Goal: Transaction & Acquisition: Purchase product/service

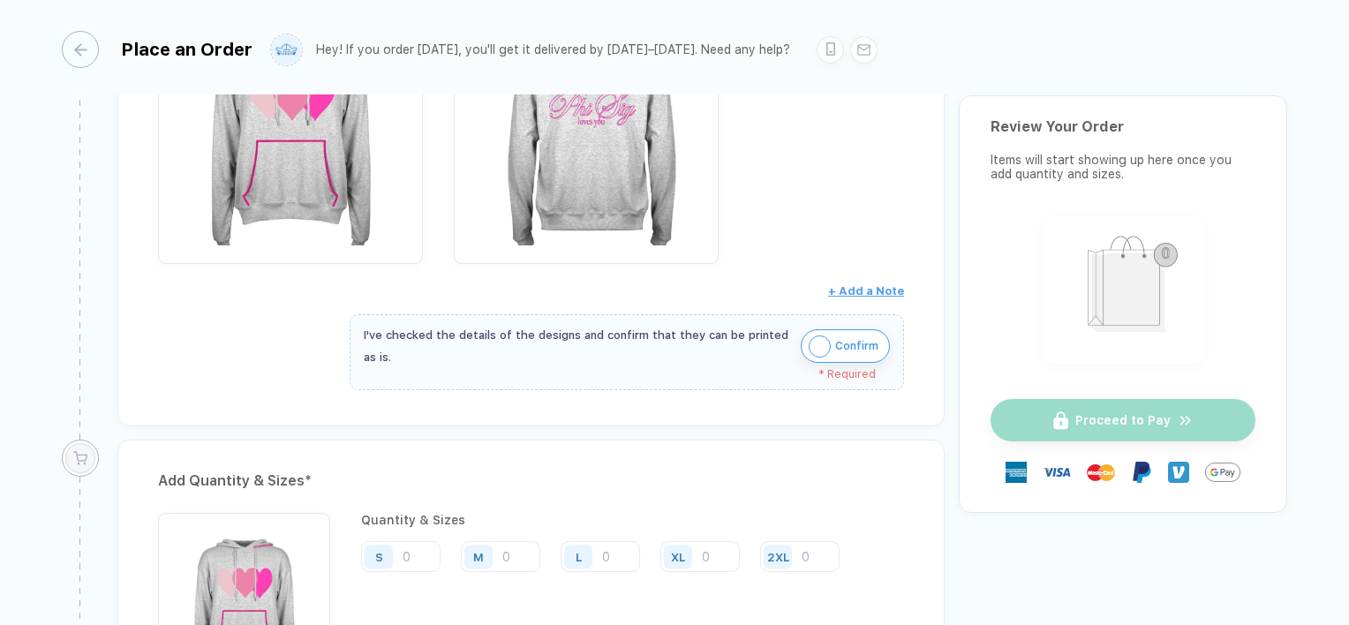
scroll to position [830, 0]
click at [830, 339] on button "Confirm" at bounding box center [845, 345] width 89 height 34
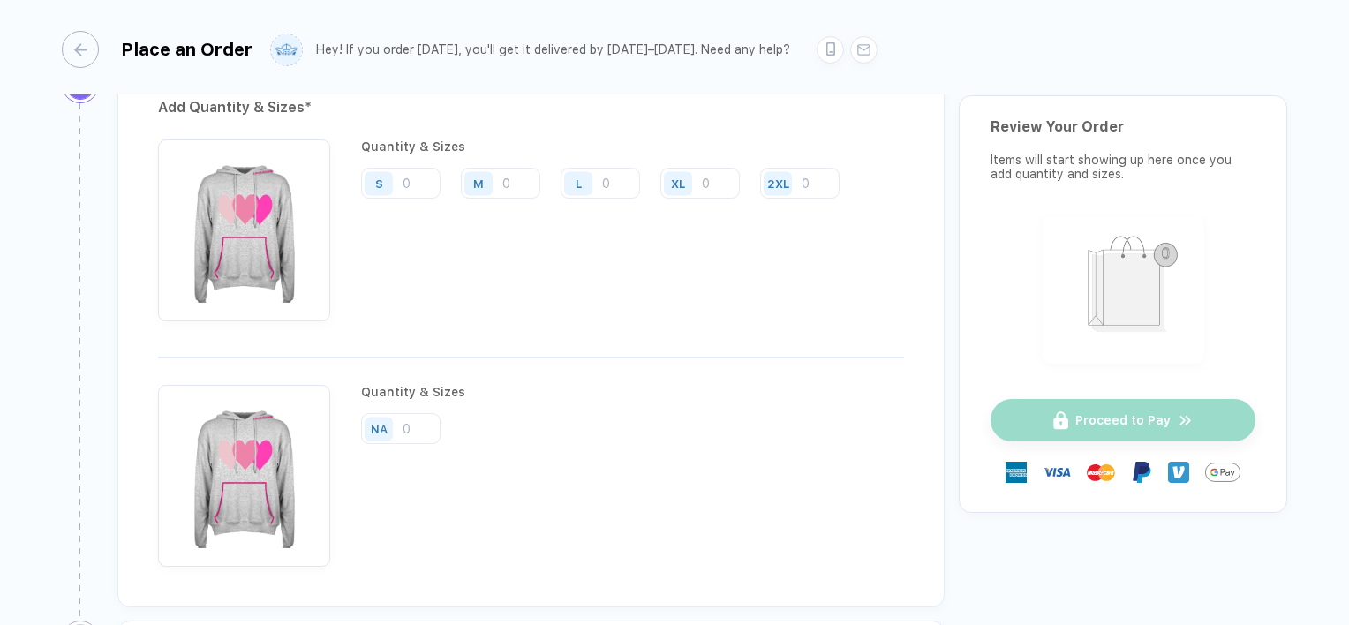
scroll to position [1223, 0]
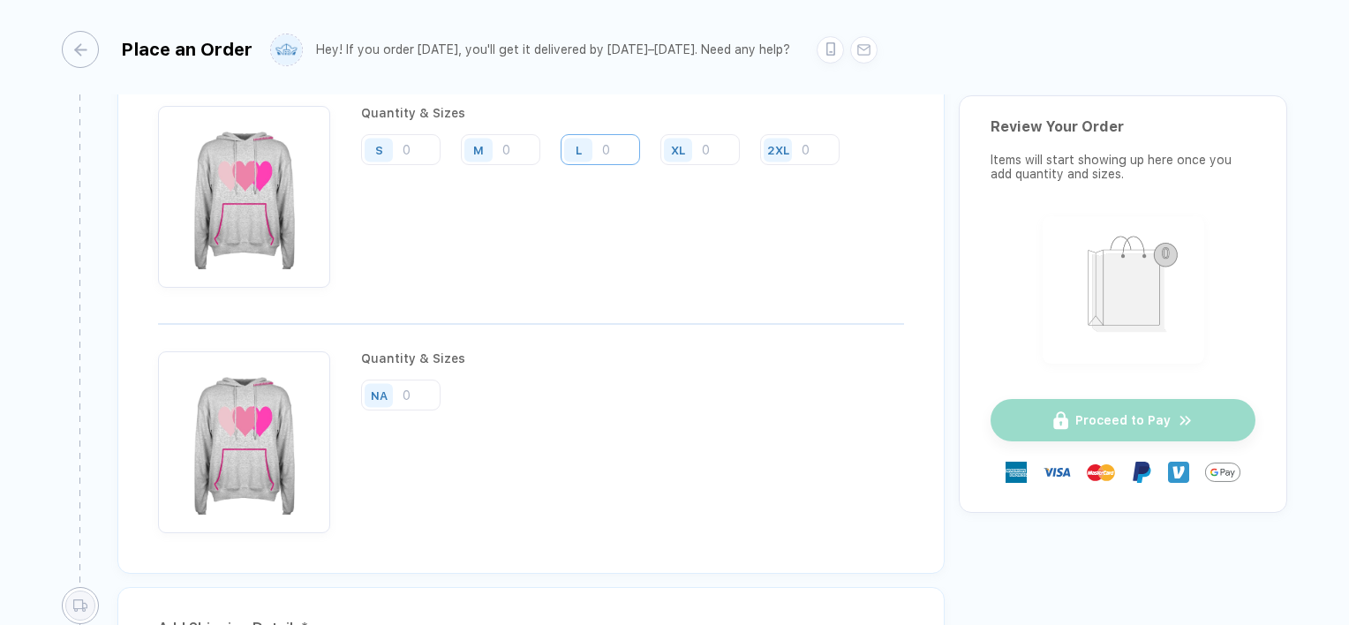
click at [609, 140] on input "number" at bounding box center [599, 149] width 79 height 31
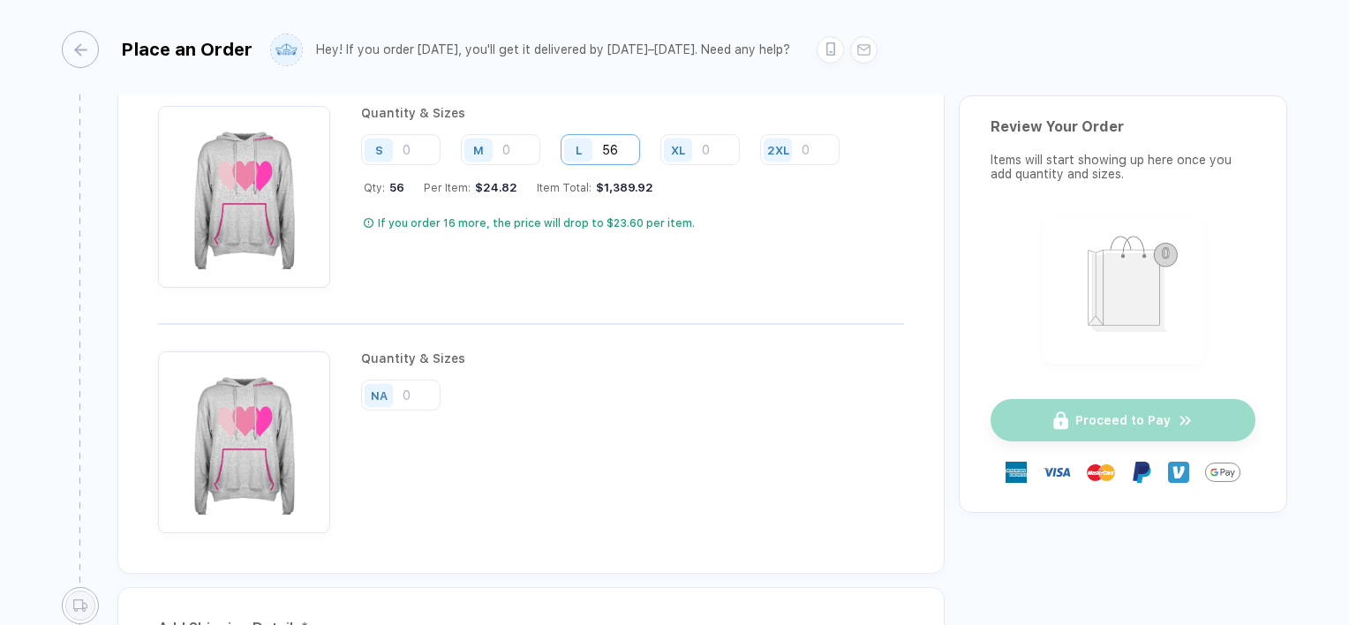
scroll to position [1442, 0]
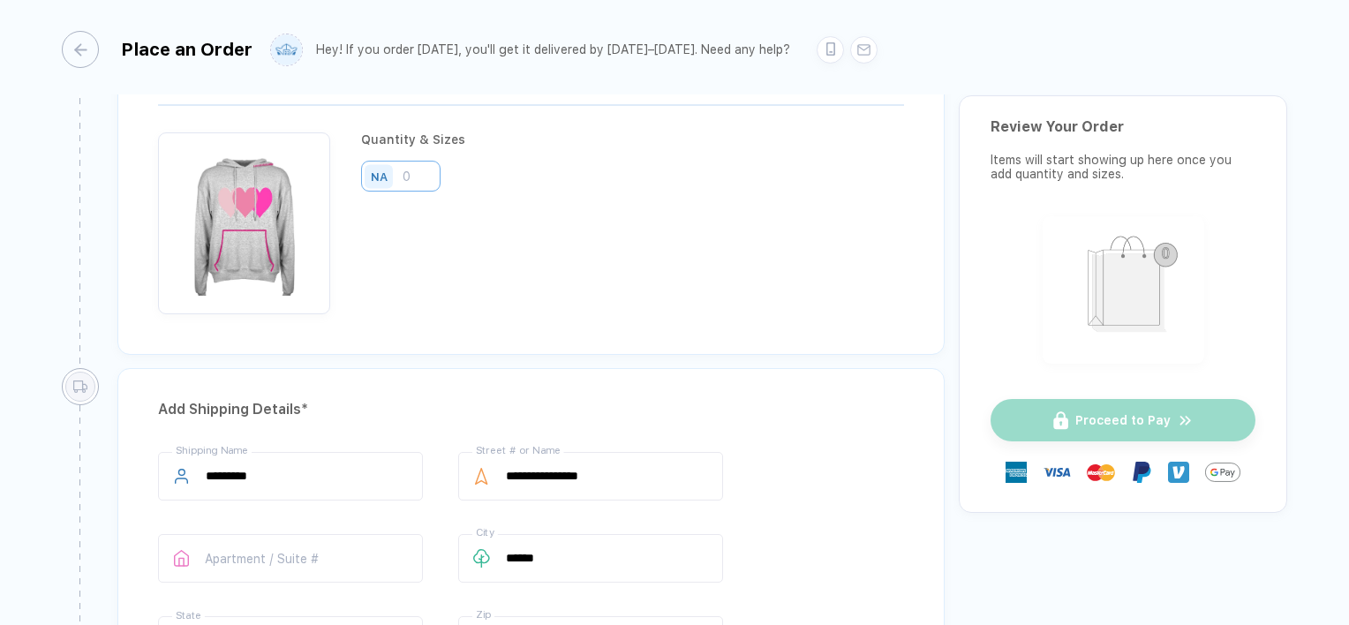
type input "56"
click at [424, 177] on input "number" at bounding box center [400, 176] width 79 height 31
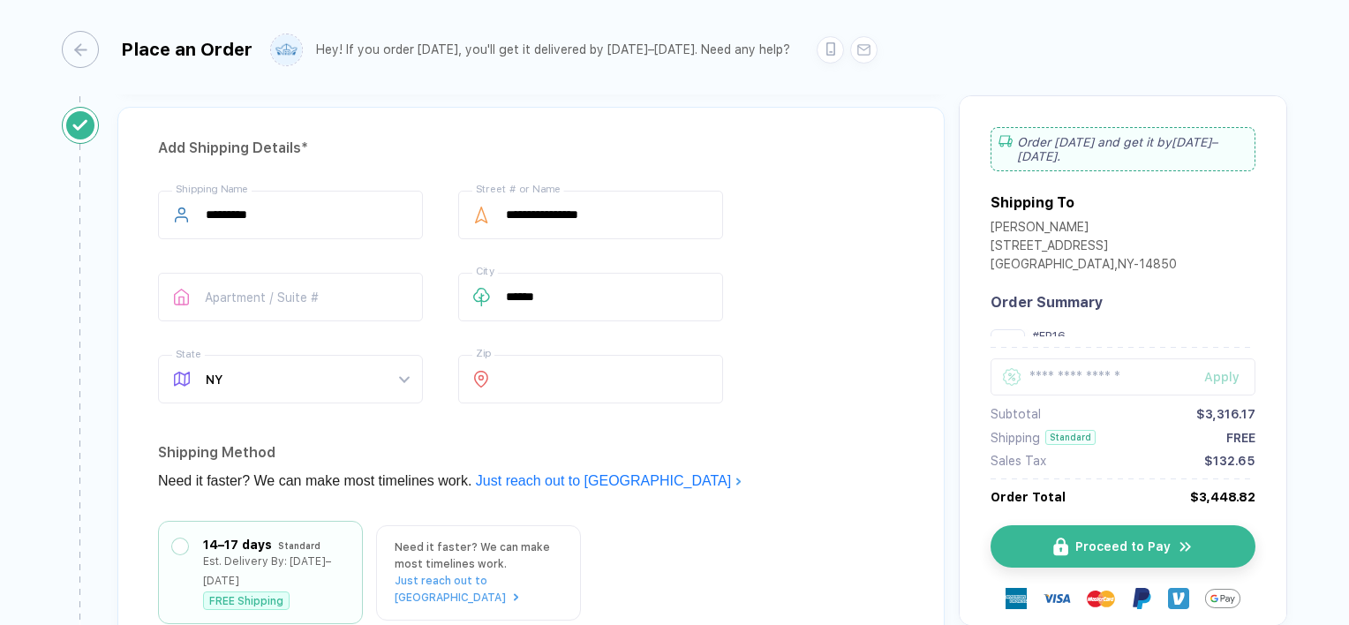
scroll to position [2038, 0]
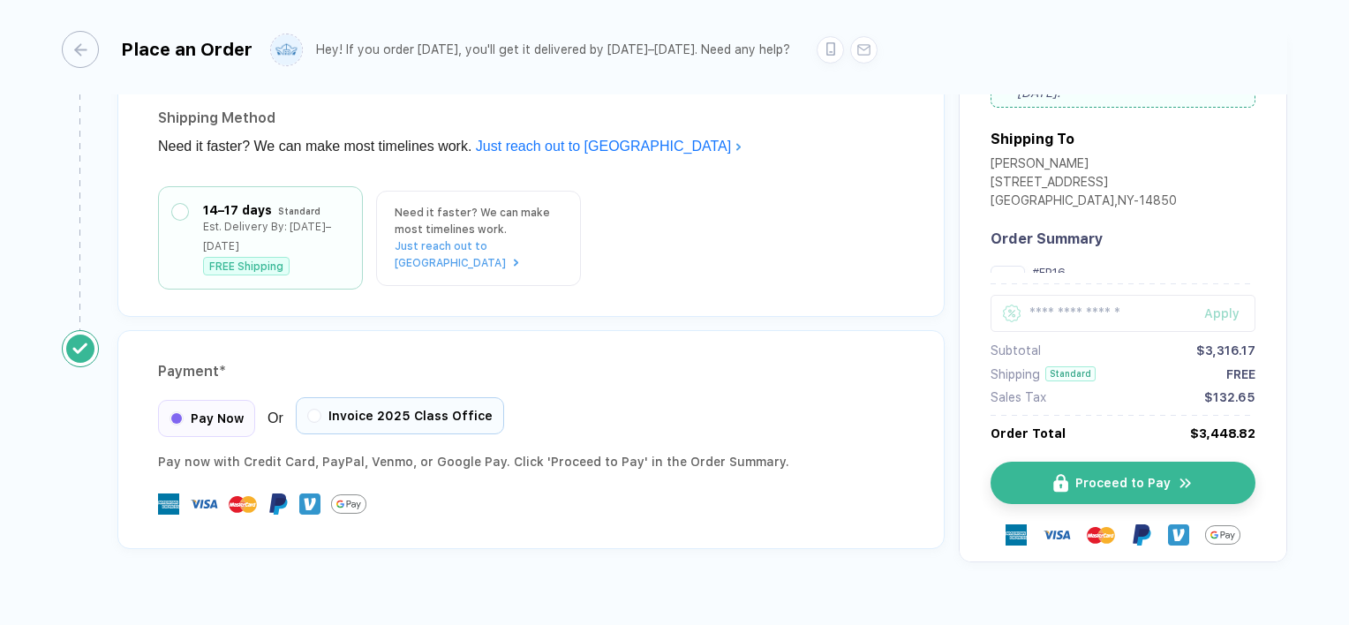
type input "67"
click at [380, 409] on span "Invoice 2025 Class Office" at bounding box center [410, 416] width 164 height 14
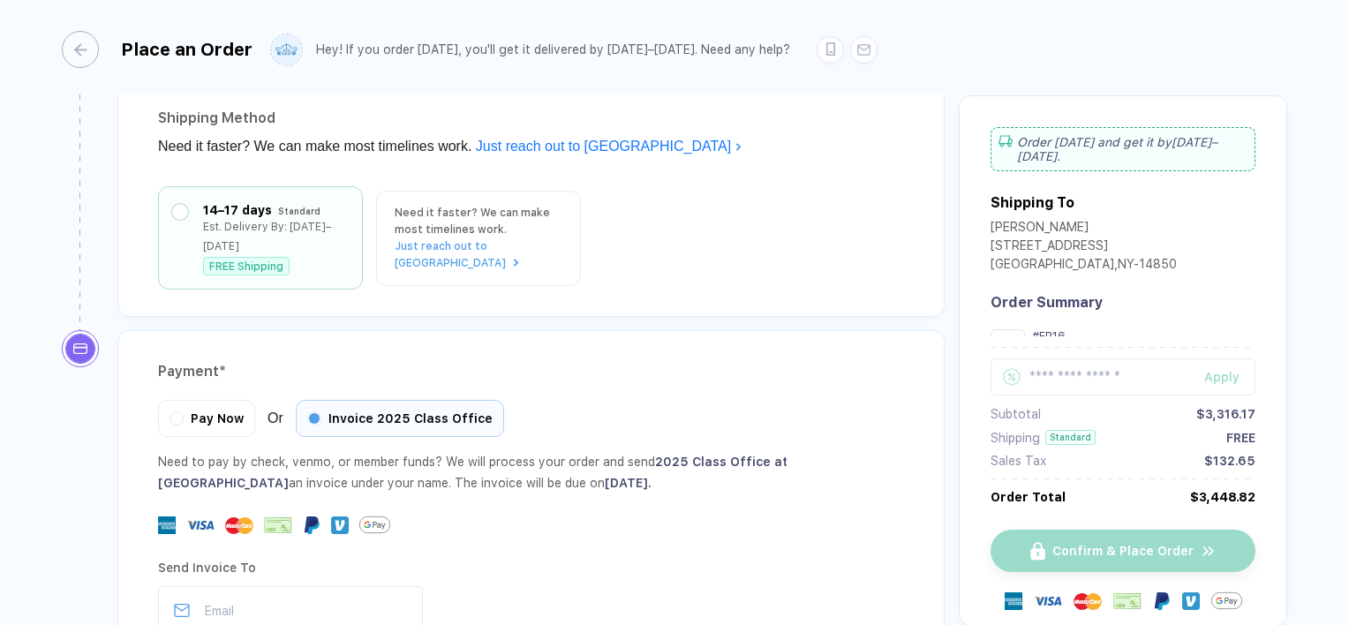
scroll to position [2214, 0]
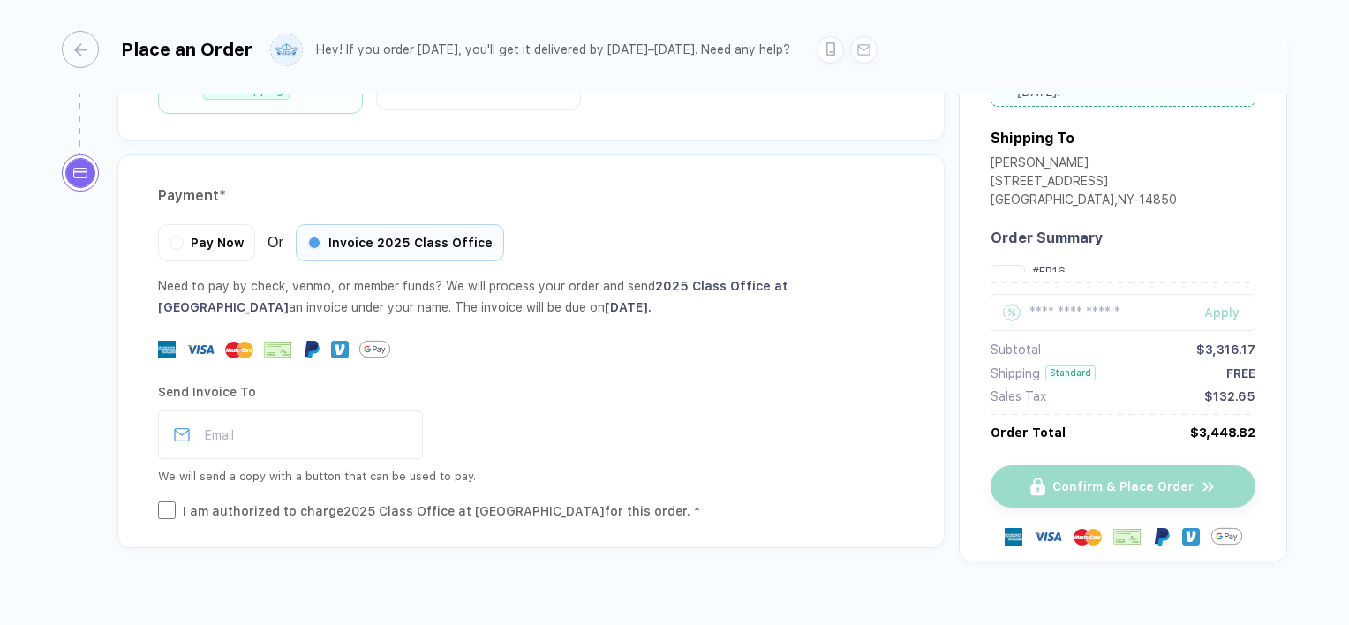
click at [169, 477] on div "Payment * Pay Now Or Invoice 2025 Class Office Need to pay by check, venmo, or …" at bounding box center [530, 351] width 827 height 394
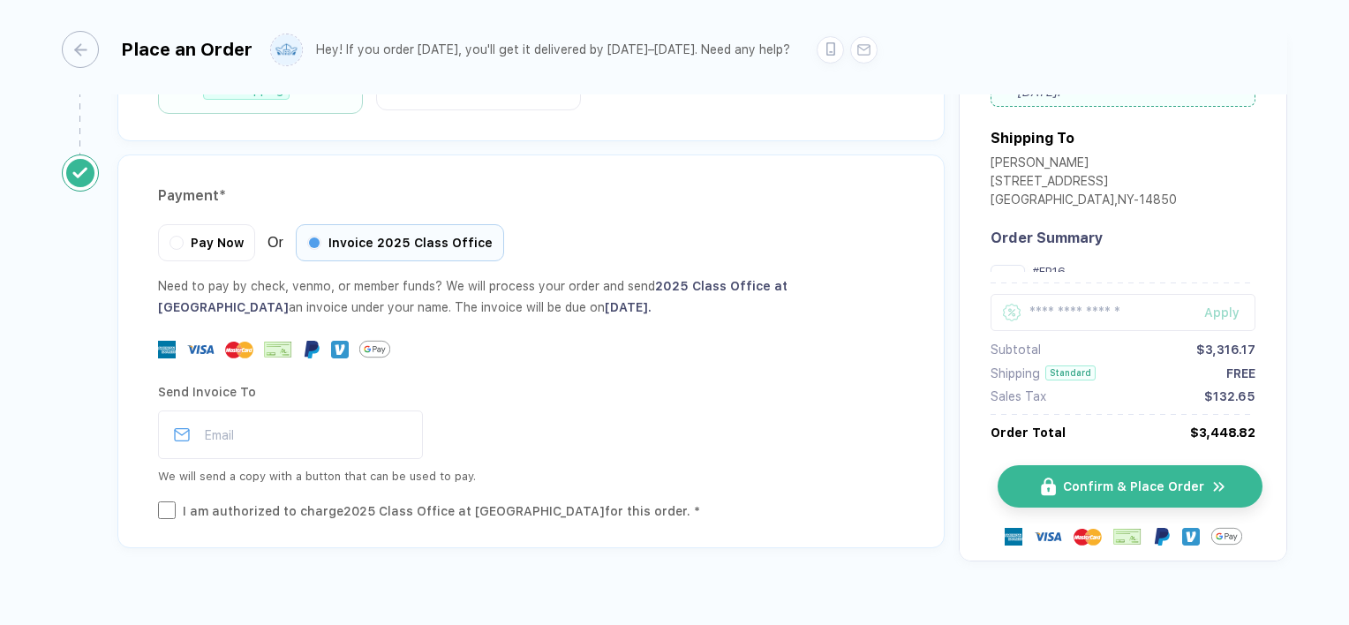
click at [1063, 465] on button "Confirm & Place Order" at bounding box center [1129, 486] width 265 height 42
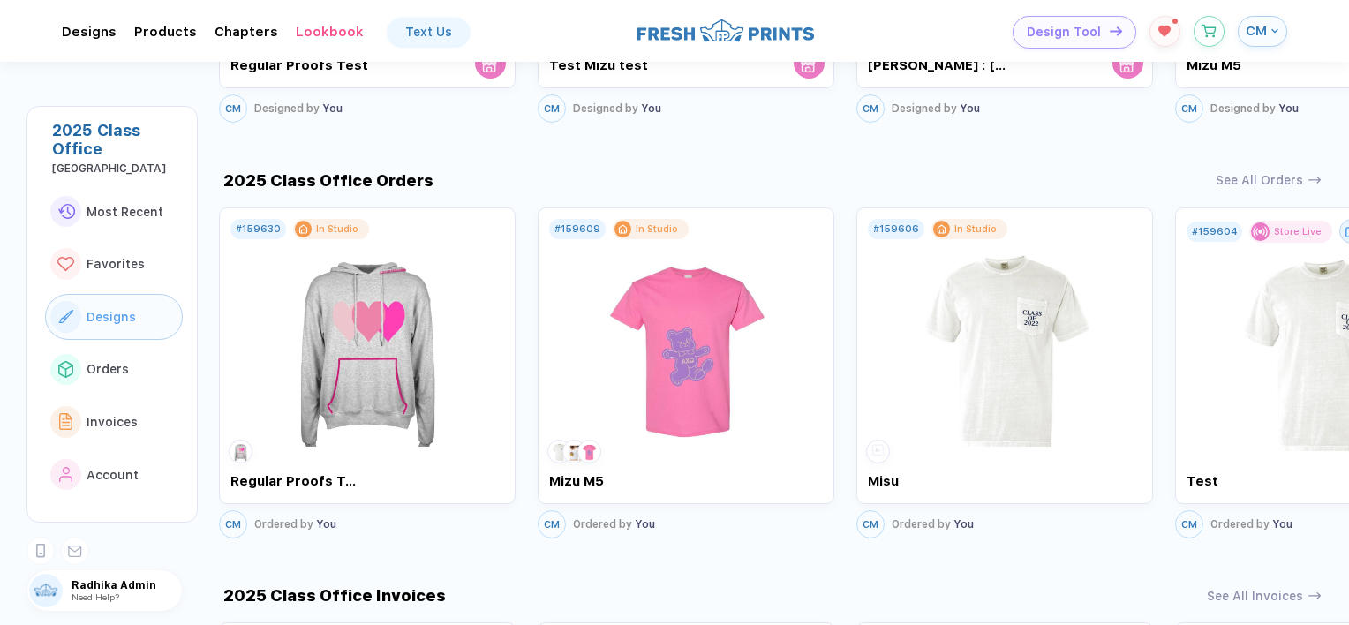
scroll to position [1179, 0]
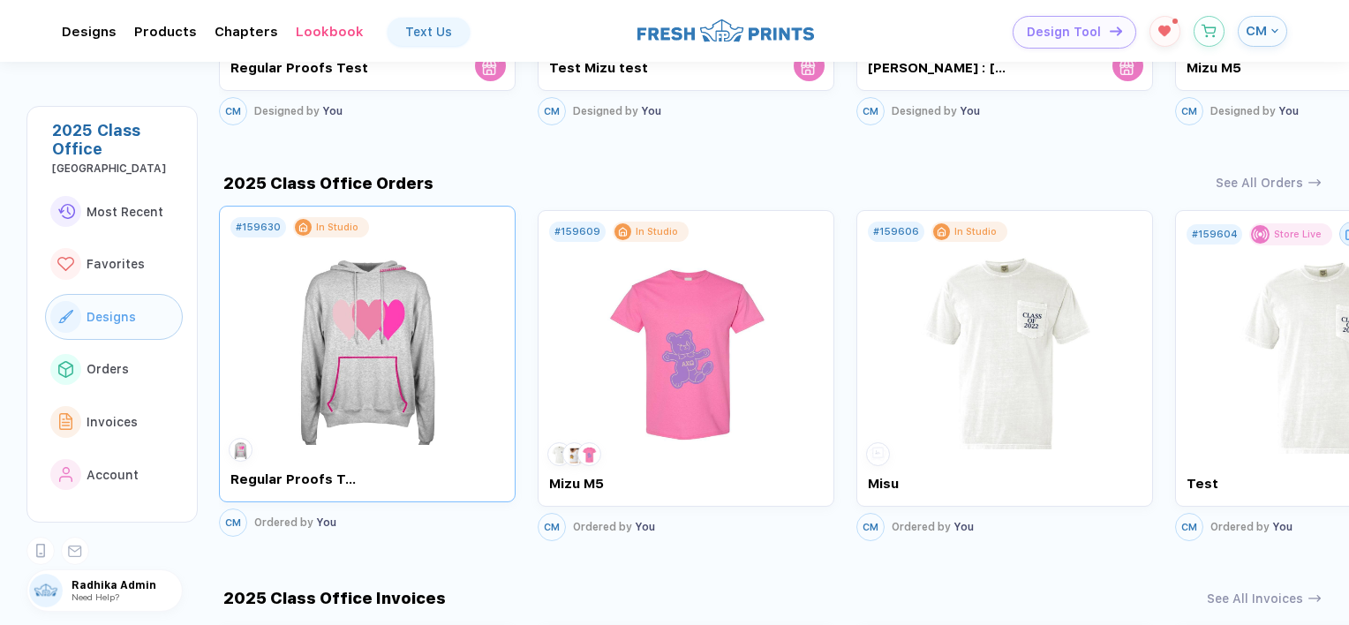
click at [406, 349] on img at bounding box center [367, 340] width 199 height 207
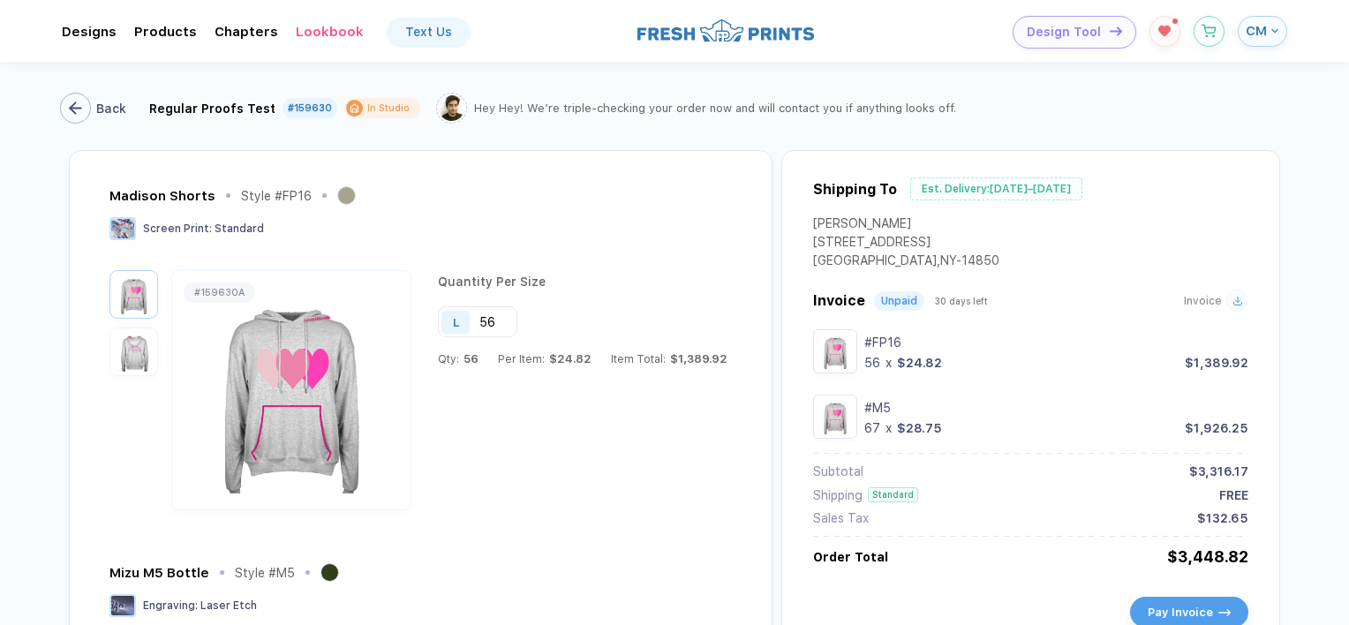
click at [88, 119] on div "Back Regular Proofs Test #159630 In Studio Hey Hey! We’re triple-checking your …" at bounding box center [674, 106] width 1211 height 88
click at [88, 119] on button "Back" at bounding box center [97, 108] width 67 height 31
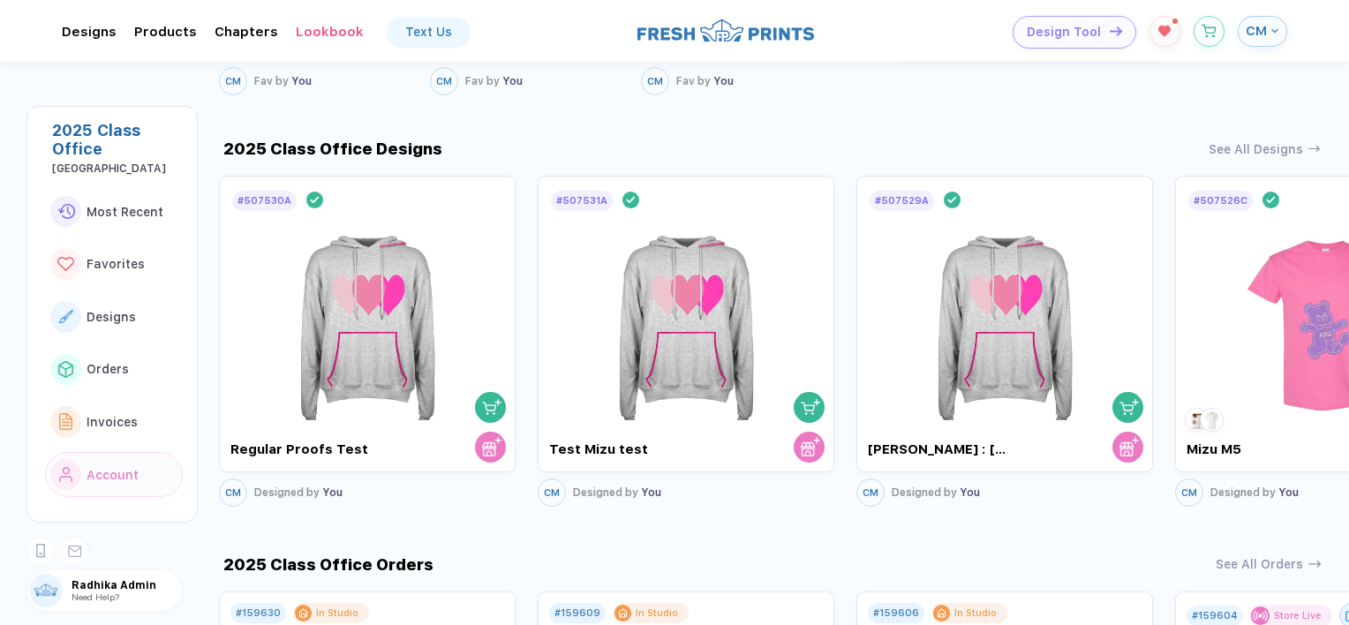
scroll to position [812, 0]
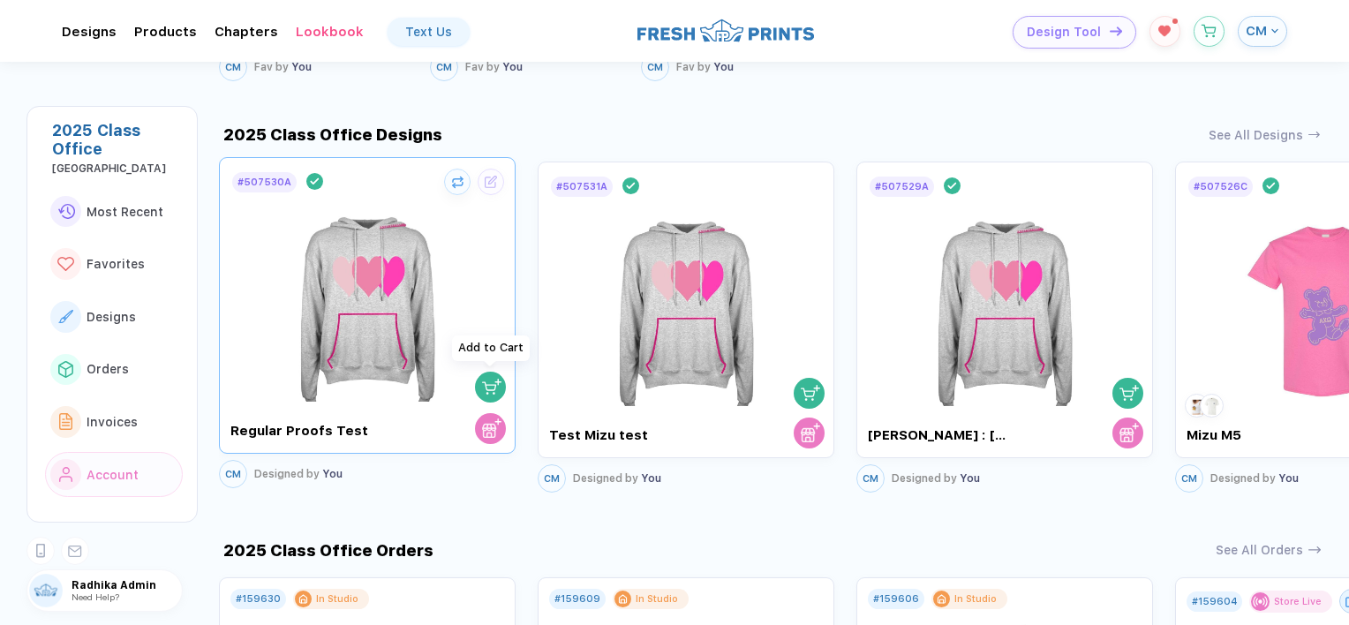
click at [496, 390] on img "button" at bounding box center [491, 386] width 19 height 19
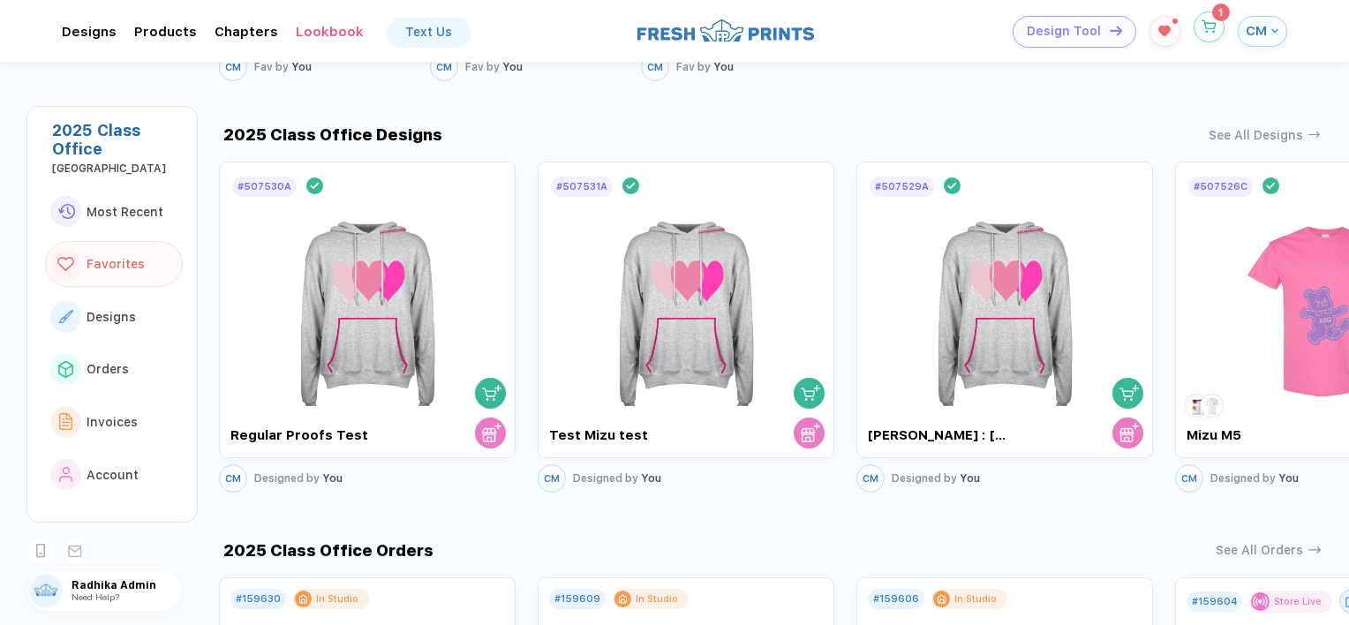
click at [1222, 32] on button "button" at bounding box center [1208, 26] width 31 height 31
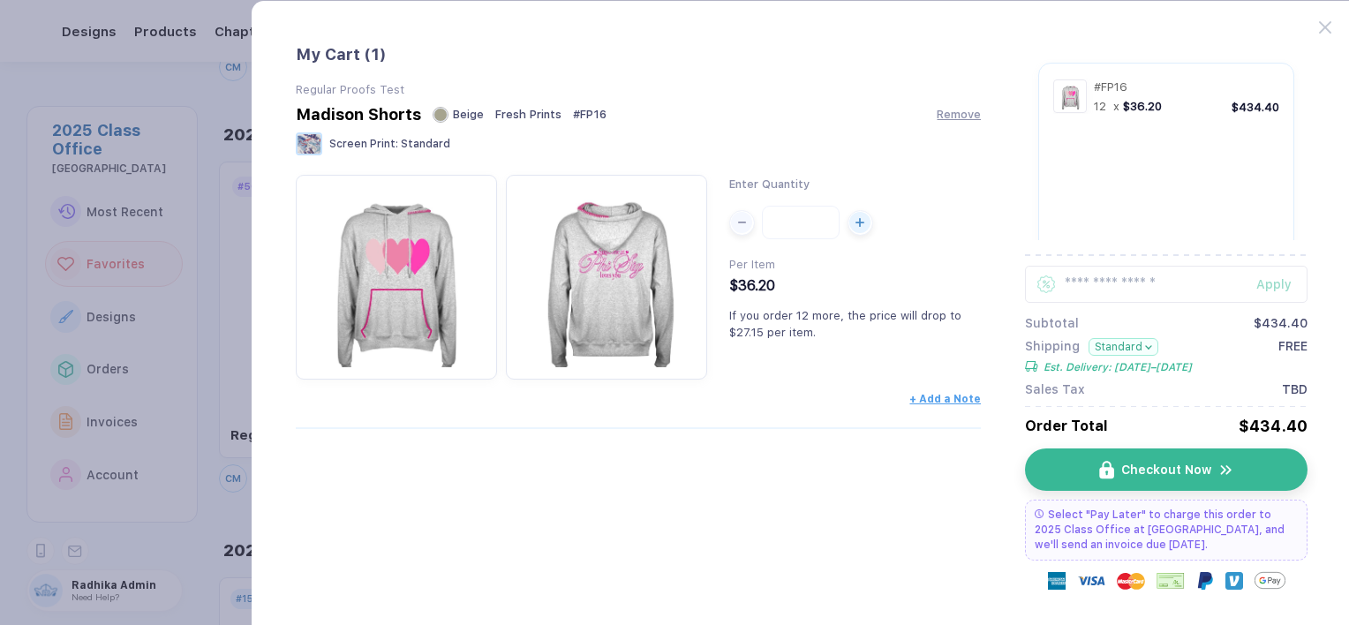
click at [1317, 22] on div "My Cart ( 1 ) Regular Proofs Test Madison Shorts Beige Fresh Prints # FP16 Remo…" at bounding box center [802, 357] width 1102 height 715
click at [1326, 23] on icon at bounding box center [1325, 27] width 12 height 12
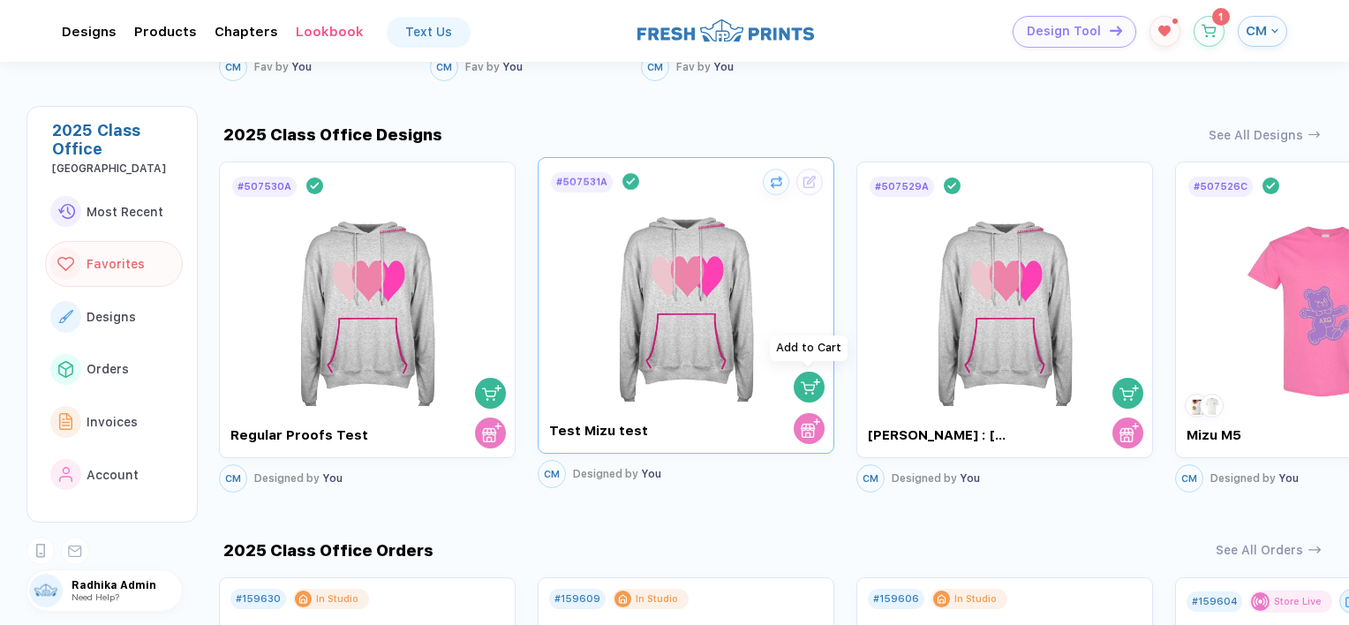
click at [801, 378] on img "button" at bounding box center [810, 386] width 19 height 19
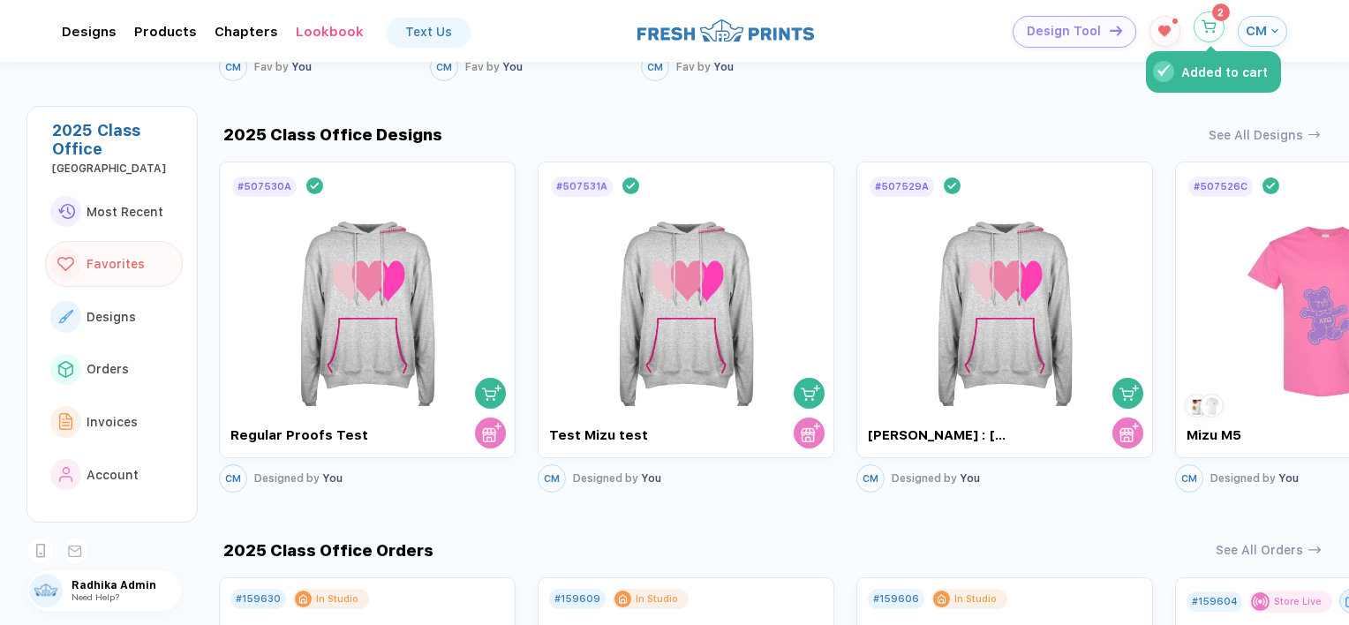
click at [1207, 34] on button "Added to cart" at bounding box center [1208, 26] width 31 height 31
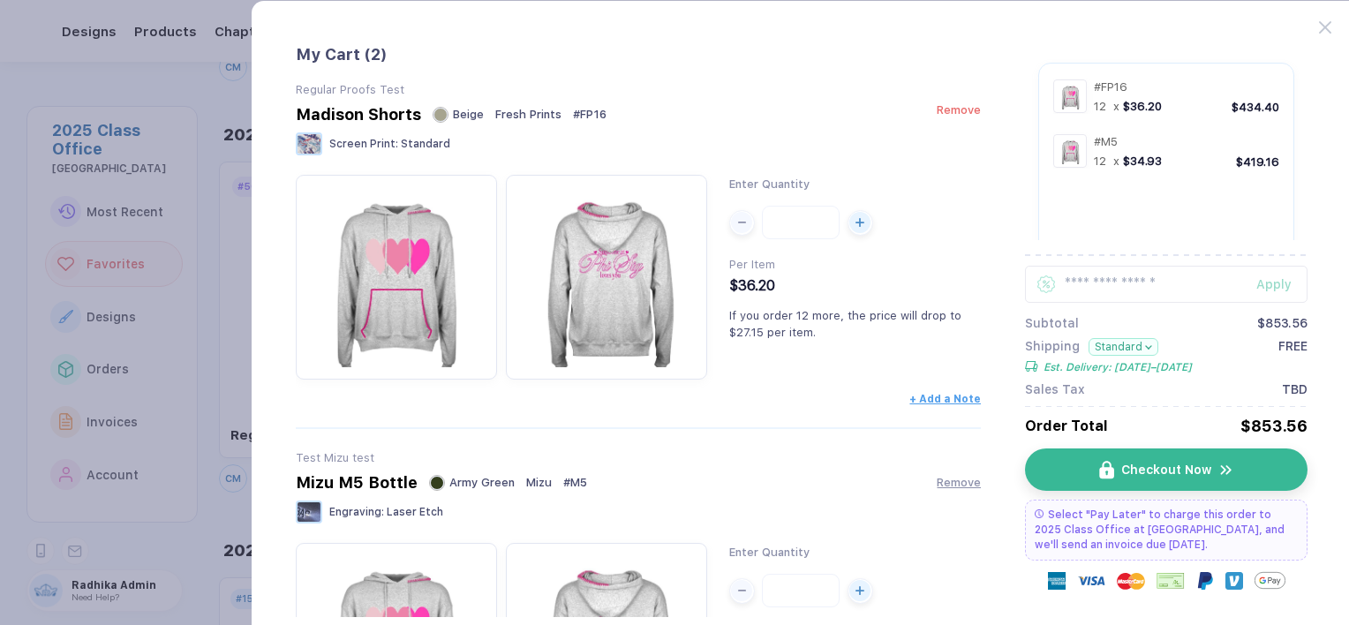
click at [939, 106] on span "Remove" at bounding box center [958, 109] width 44 height 13
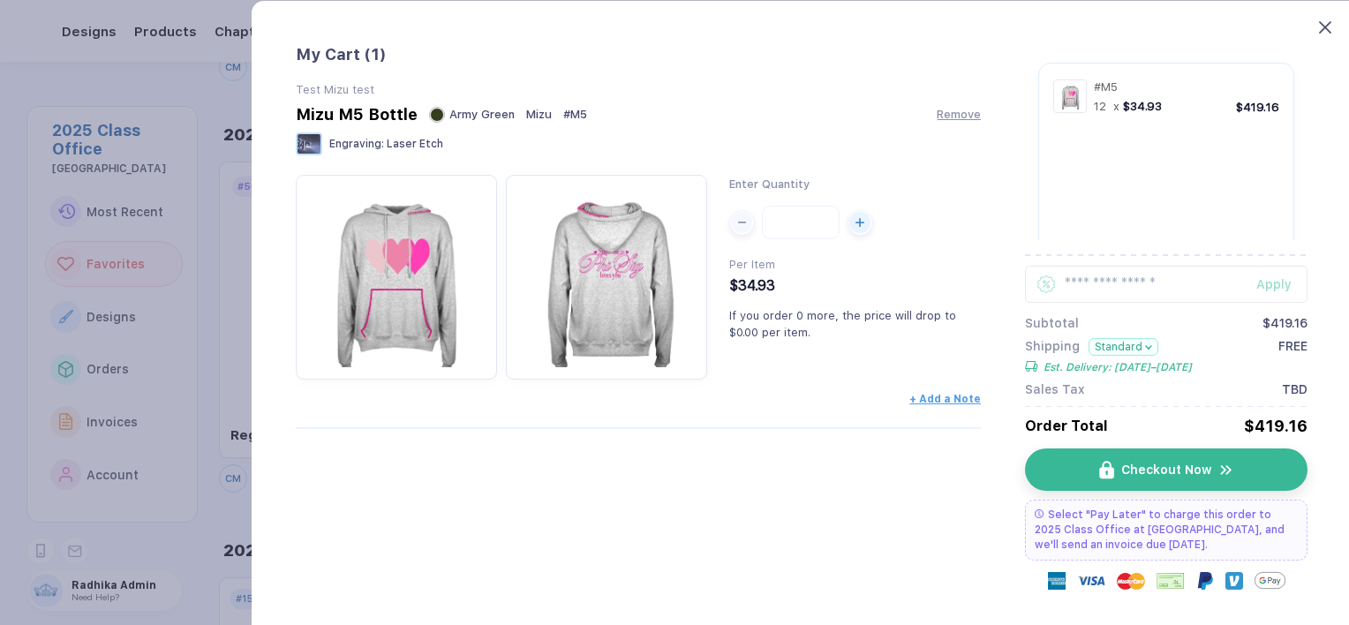
click at [1320, 28] on icon at bounding box center [1325, 27] width 12 height 12
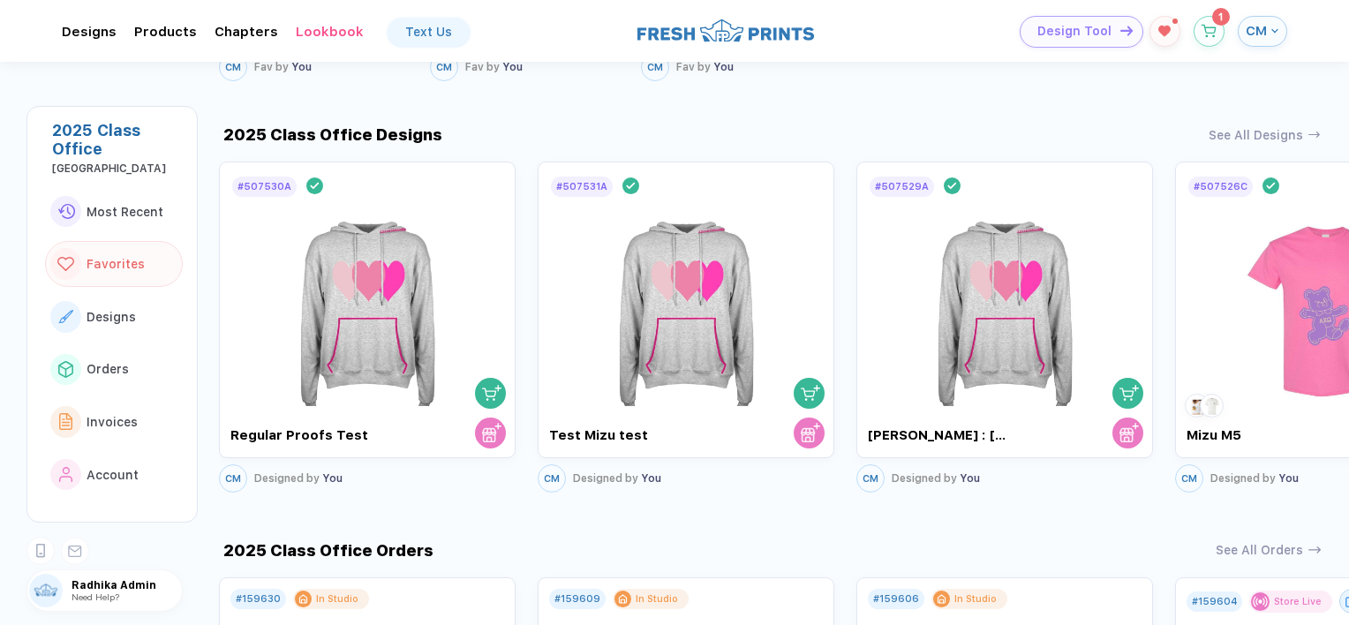
click at [1073, 34] on span "Design Tool" at bounding box center [1074, 31] width 74 height 15
click at [1204, 38] on button "button" at bounding box center [1208, 26] width 31 height 31
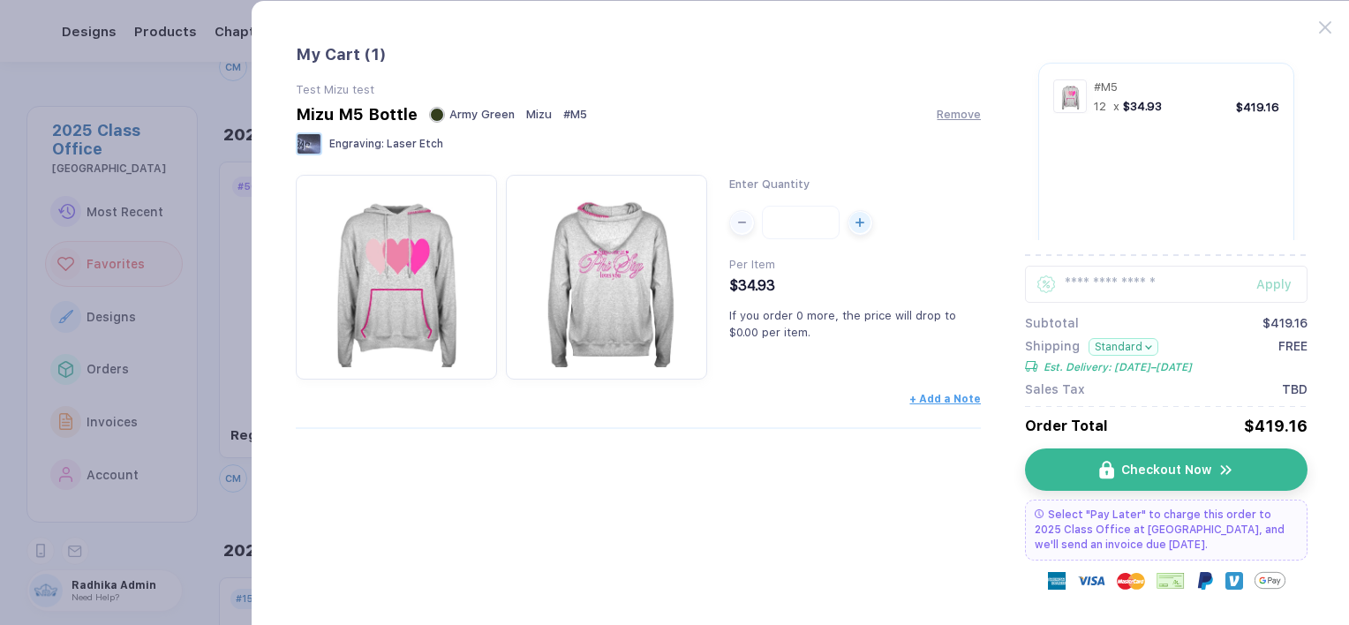
click at [1321, 34] on div "My Cart ( 1 ) Test Mizu test Mizu M5 Bottle Army Green Mizu # M5 Remove Engravi…" at bounding box center [802, 357] width 1102 height 715
click at [1326, 28] on icon at bounding box center [1325, 27] width 12 height 12
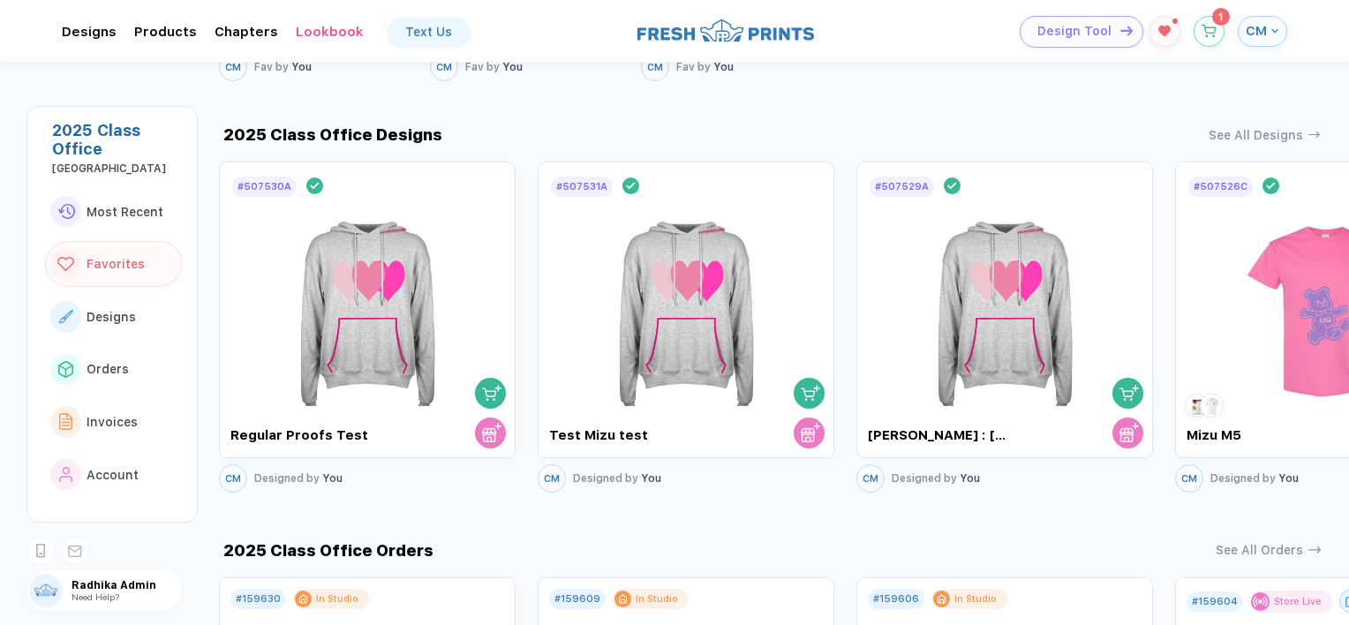
click at [1097, 31] on span "Design Tool" at bounding box center [1074, 31] width 74 height 15
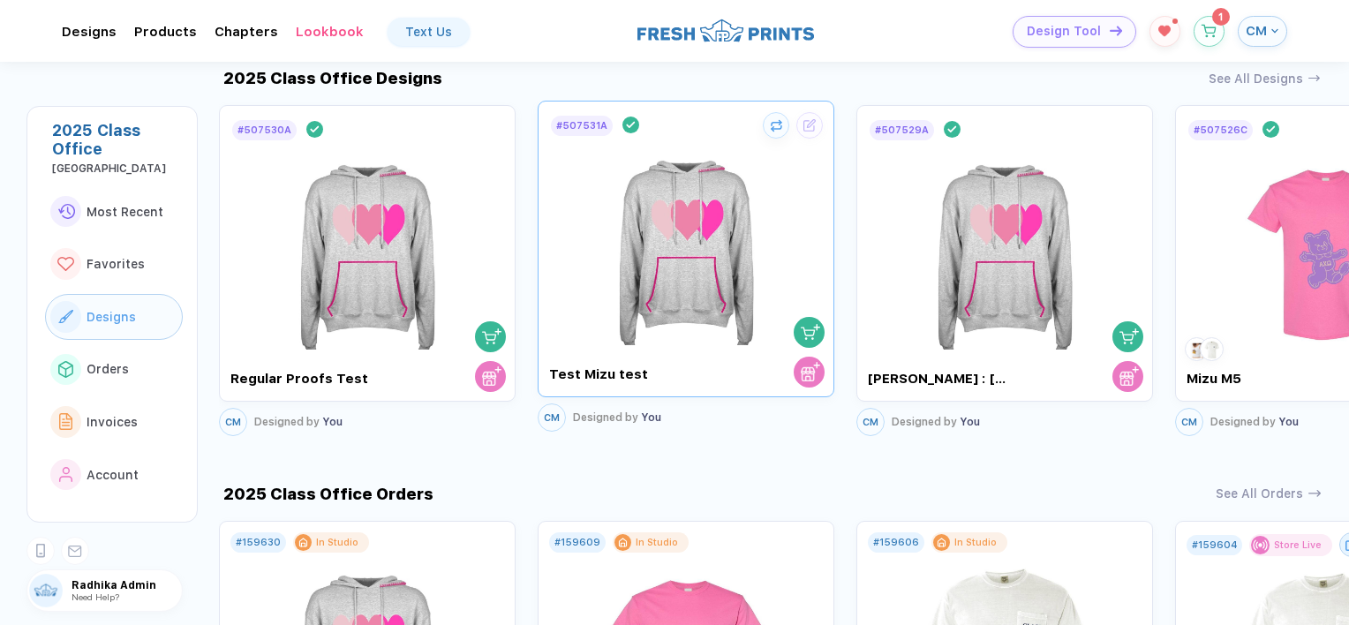
scroll to position [865, 0]
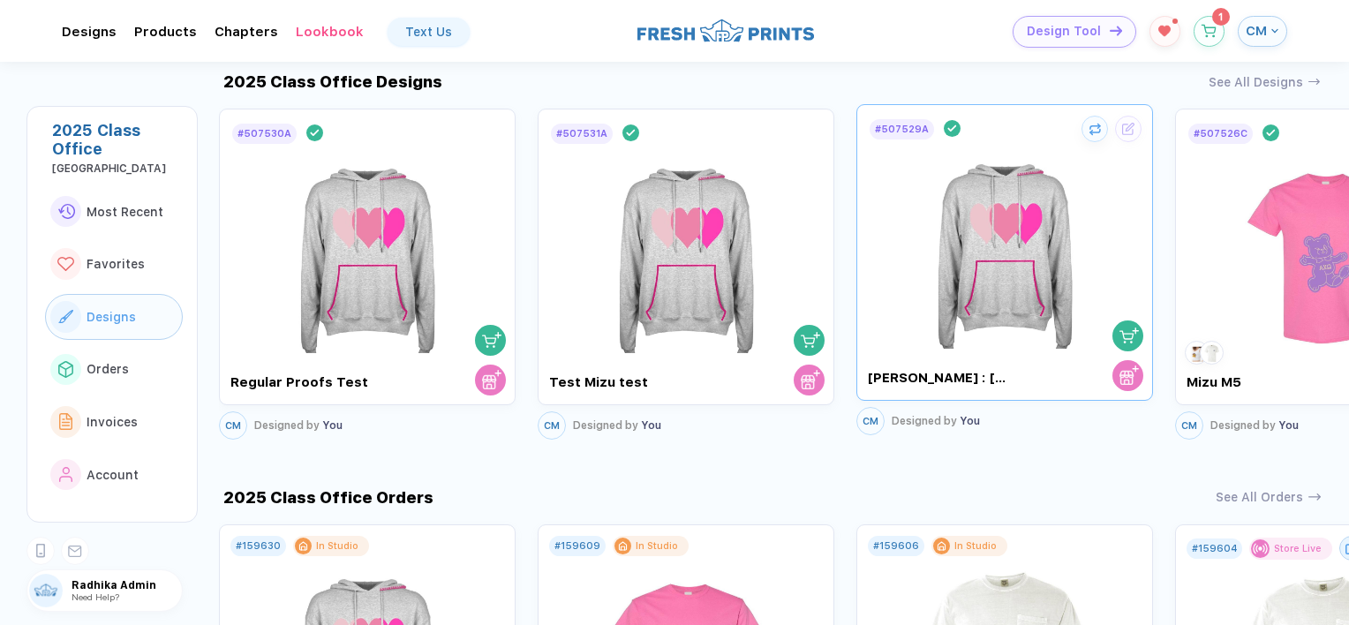
click at [1015, 251] on img at bounding box center [1005, 244] width 199 height 207
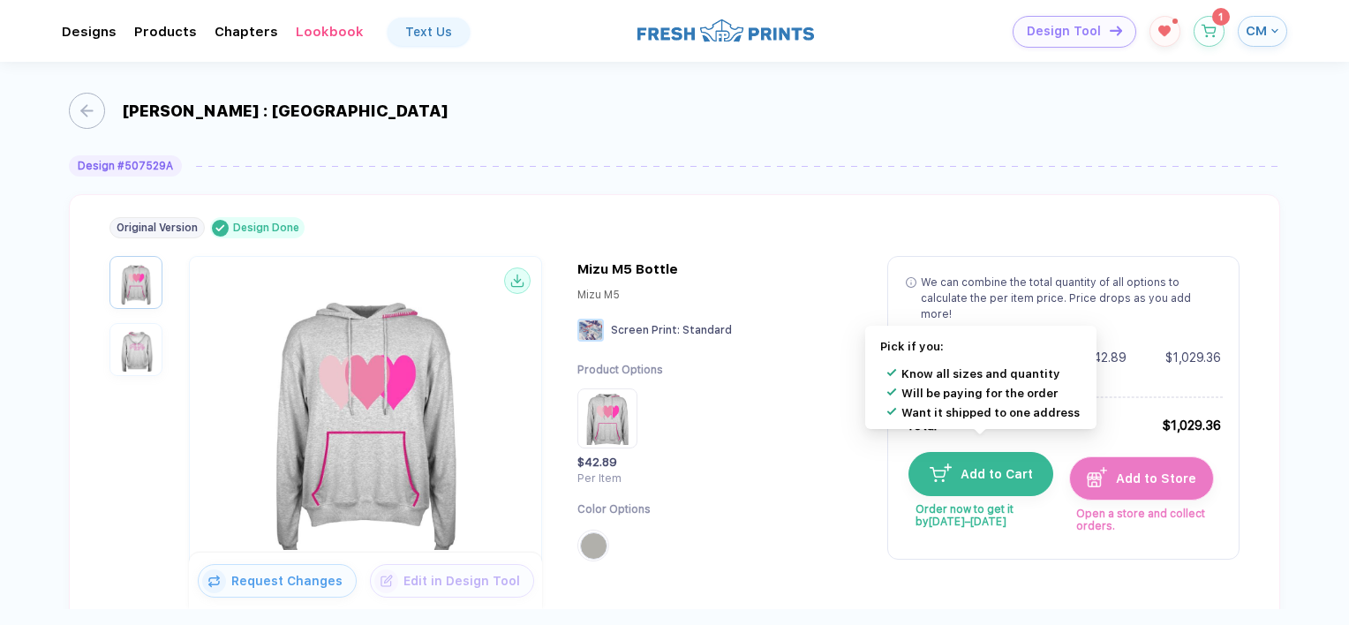
click at [958, 452] on button "Add to Cart" at bounding box center [980, 474] width 145 height 44
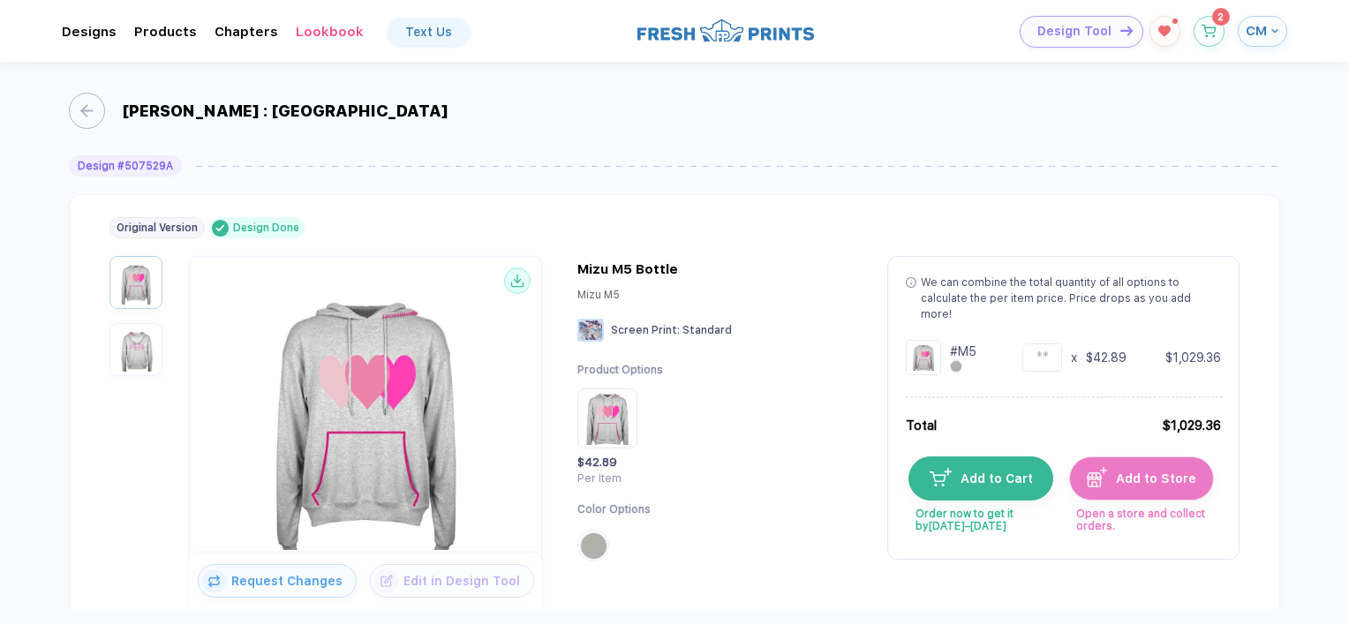
click at [1055, 39] on button "Design Tool" at bounding box center [1081, 32] width 124 height 32
click at [1211, 32] on icon "button" at bounding box center [1208, 26] width 15 height 13
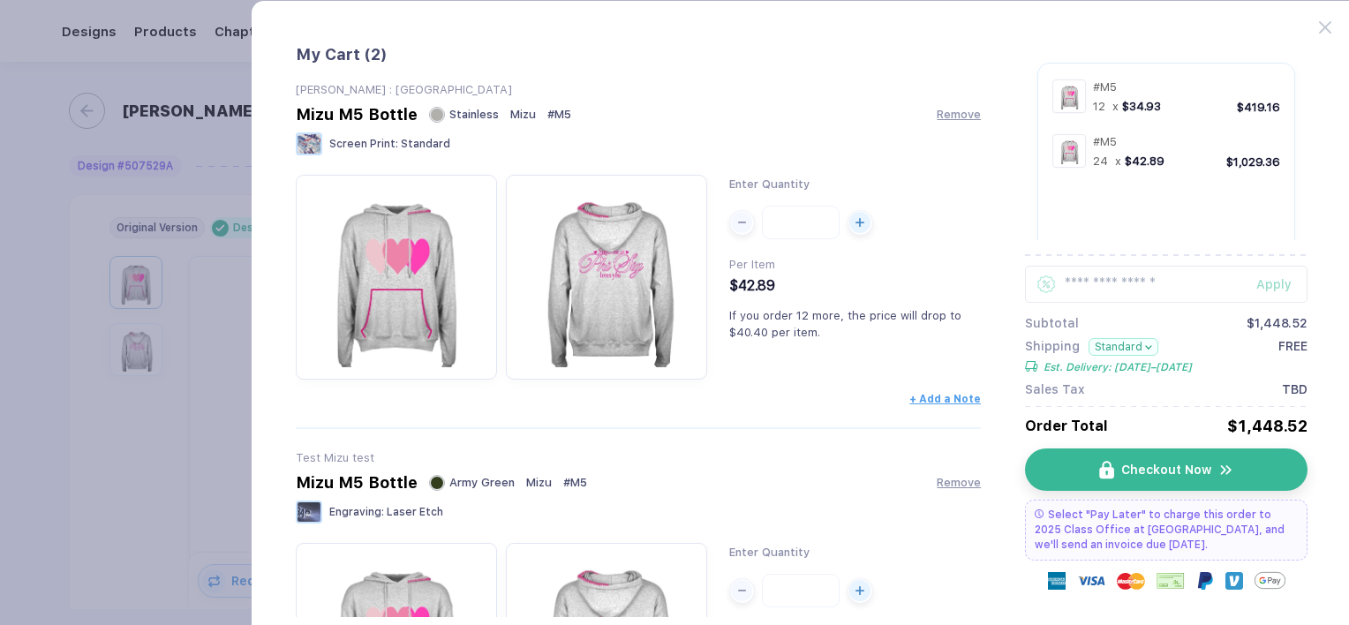
scroll to position [208, 0]
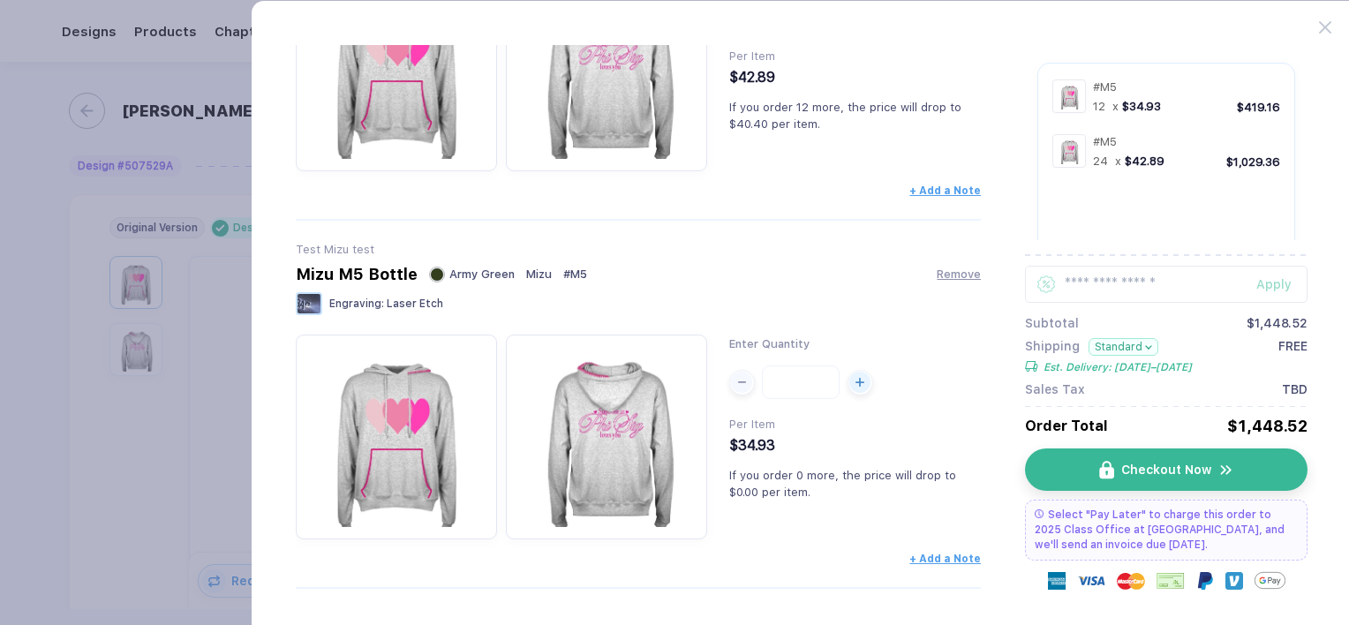
click at [58, 48] on button "button" at bounding box center [674, 312] width 1349 height 625
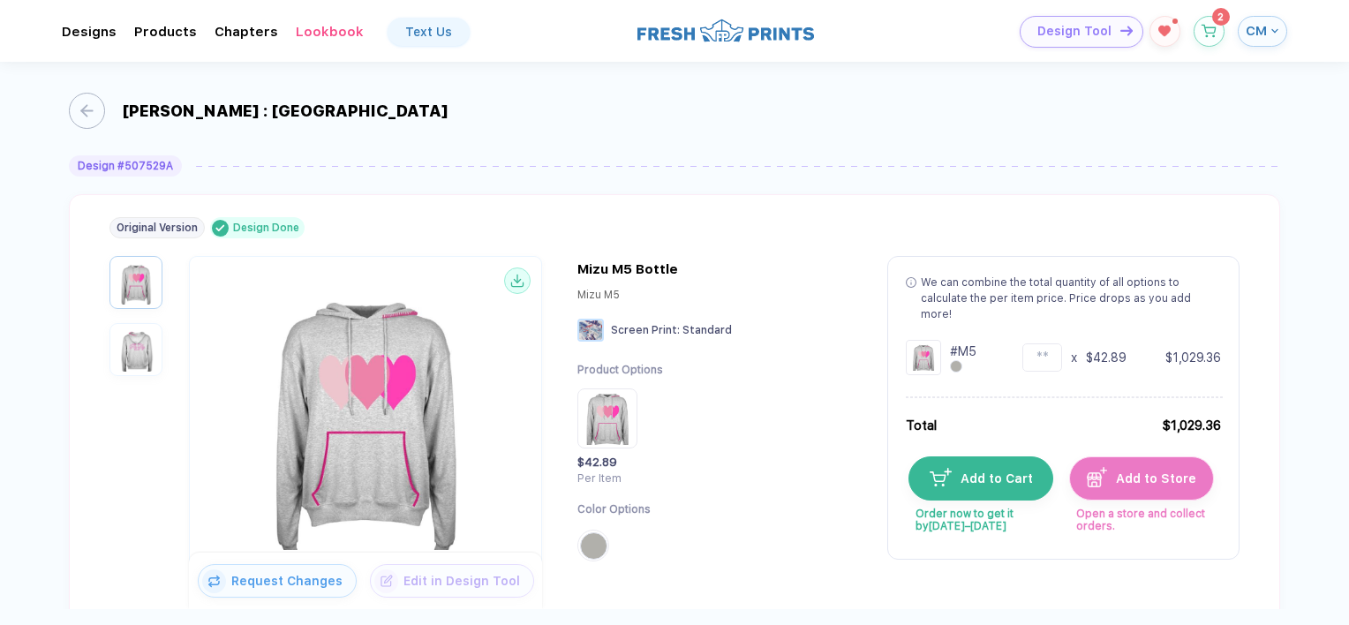
click at [1082, 28] on span "Design Tool" at bounding box center [1074, 31] width 74 height 15
